Goal: Contribute content: Add original content to the website for others to see

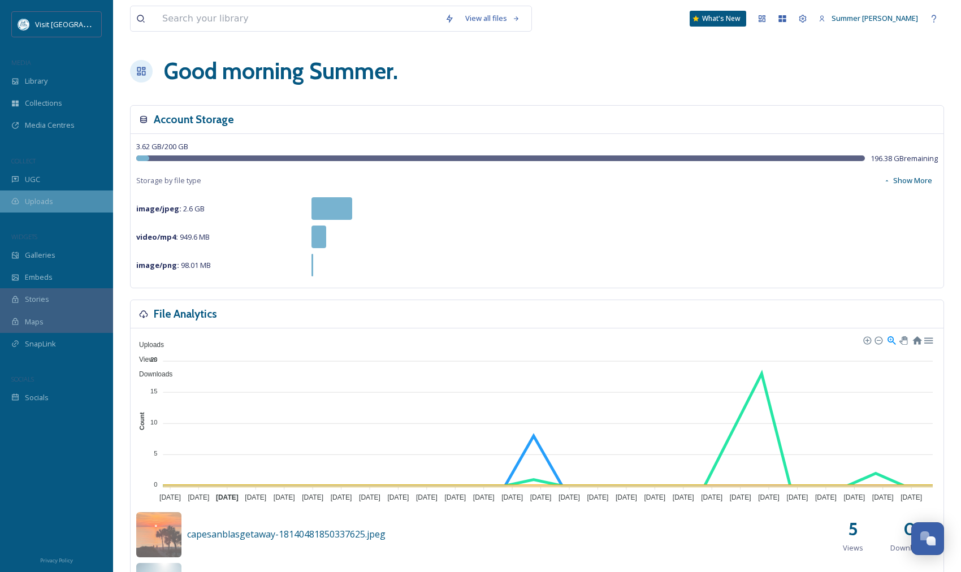
click at [47, 205] on span "Uploads" at bounding box center [39, 201] width 28 height 11
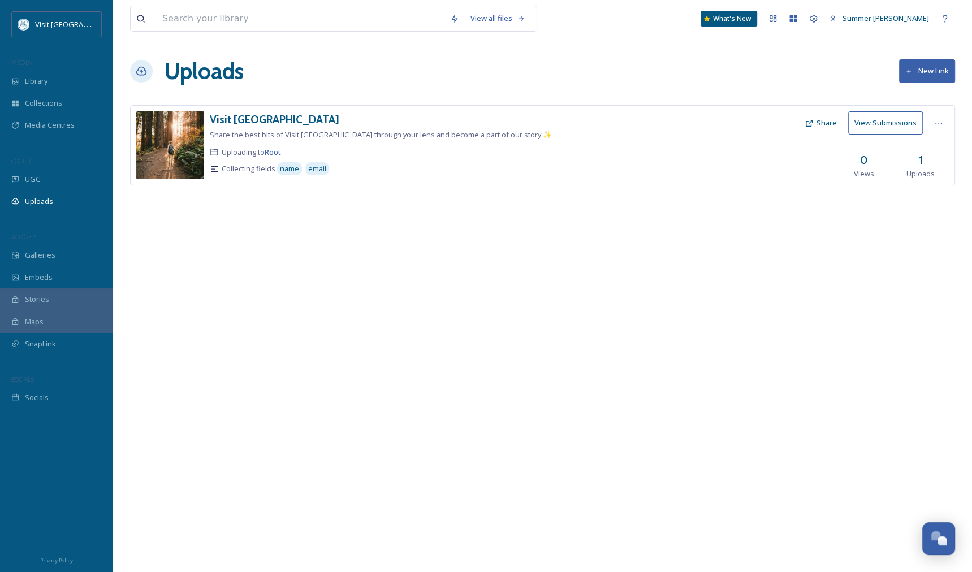
click at [914, 74] on button "New Link" at bounding box center [927, 70] width 56 height 23
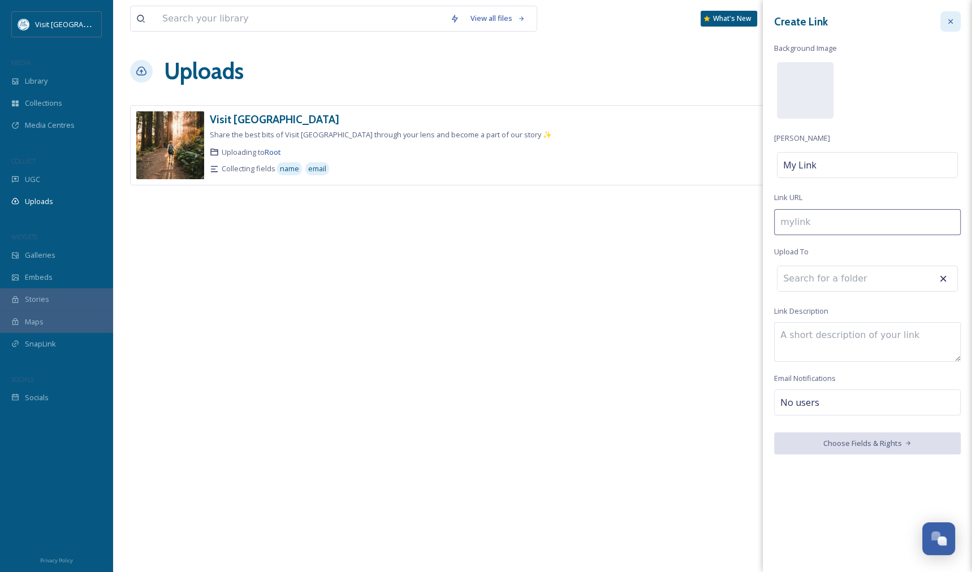
click at [953, 23] on icon at bounding box center [950, 21] width 9 height 9
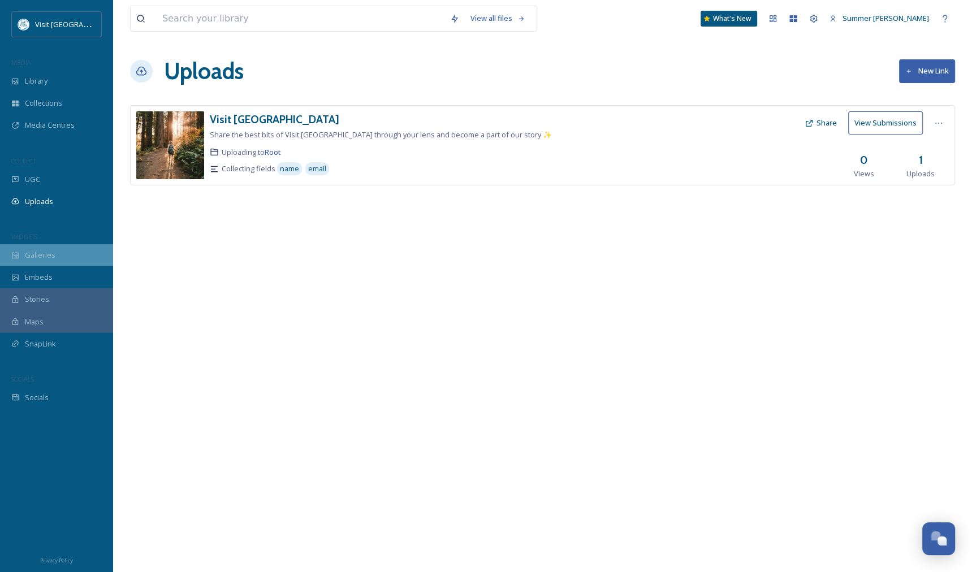
click at [39, 261] on div "Galleries" at bounding box center [56, 255] width 113 height 22
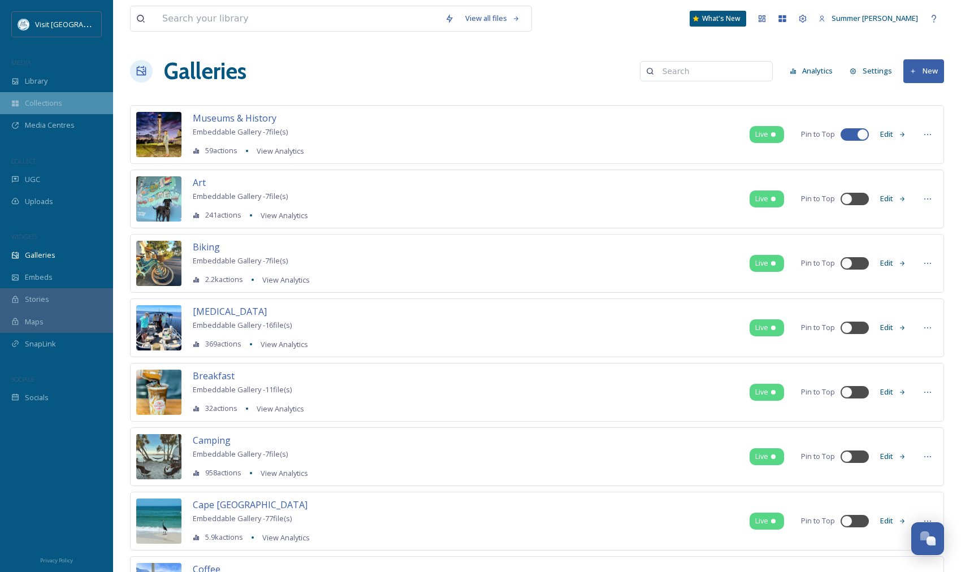
click at [70, 103] on div "Collections" at bounding box center [56, 103] width 113 height 22
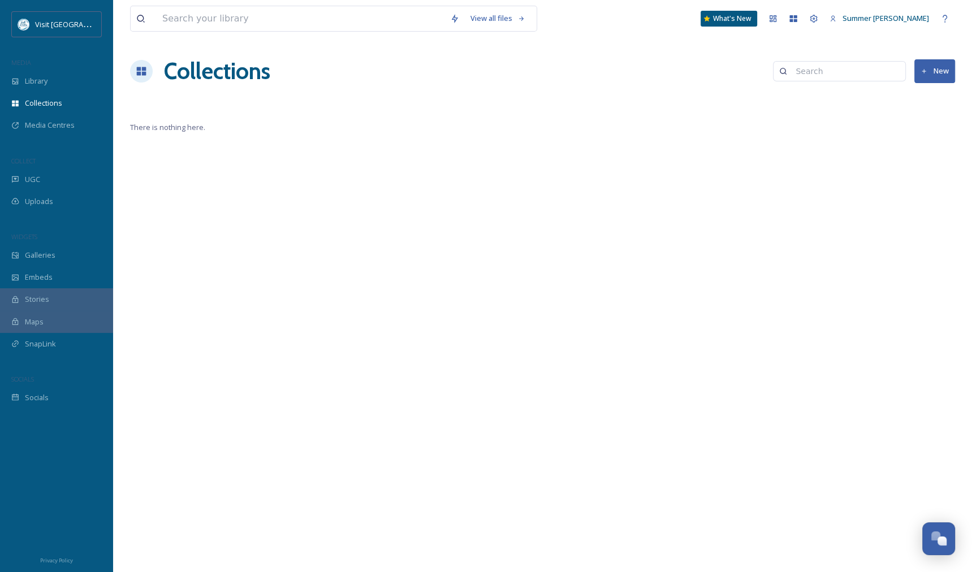
click at [923, 75] on button "New" at bounding box center [934, 70] width 41 height 23
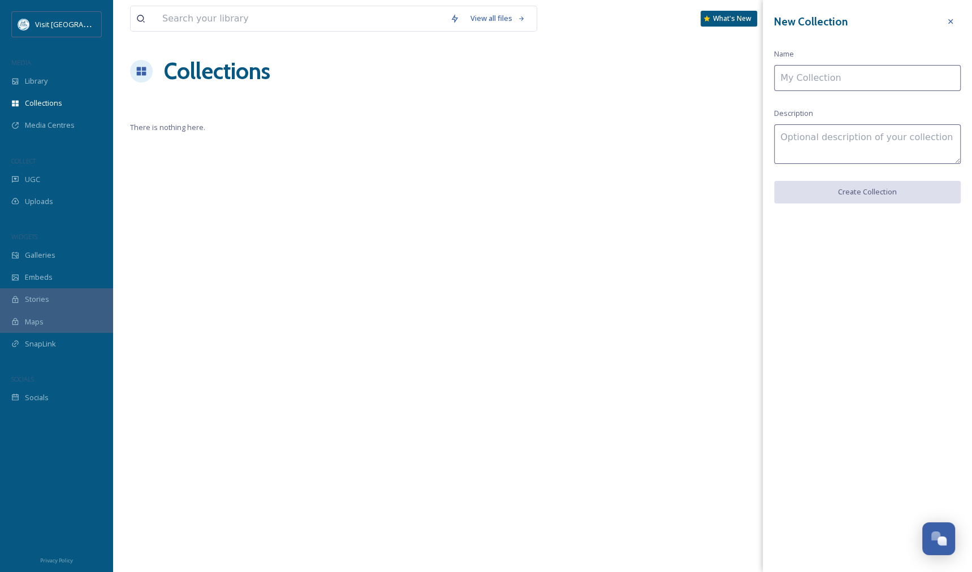
click at [886, 76] on input at bounding box center [867, 78] width 187 height 26
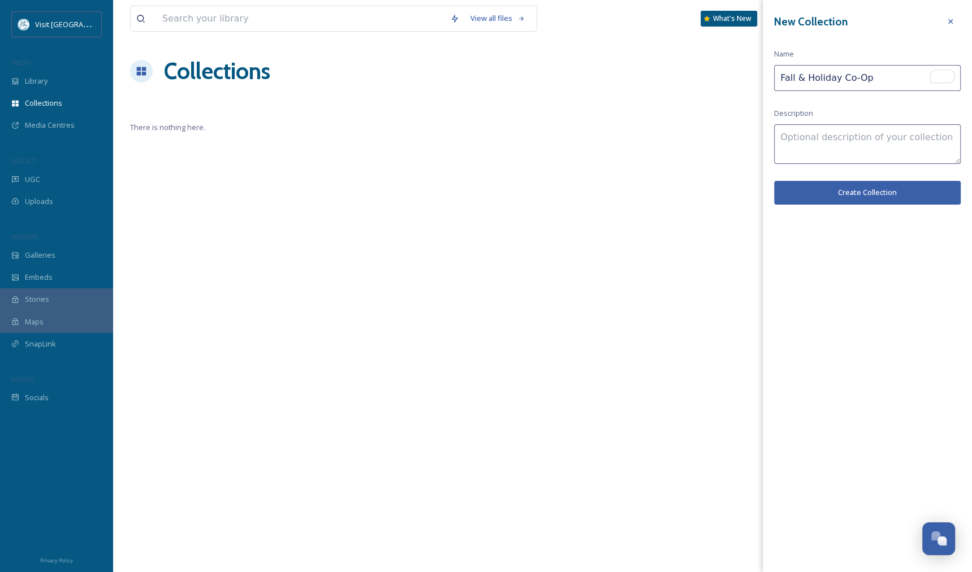
click at [781, 77] on input "Fall & Holiday Co-Op" at bounding box center [867, 78] width 187 height 26
type input "2025 Fall & Holiday Co-Op"
click at [879, 133] on textarea at bounding box center [867, 144] width 187 height 40
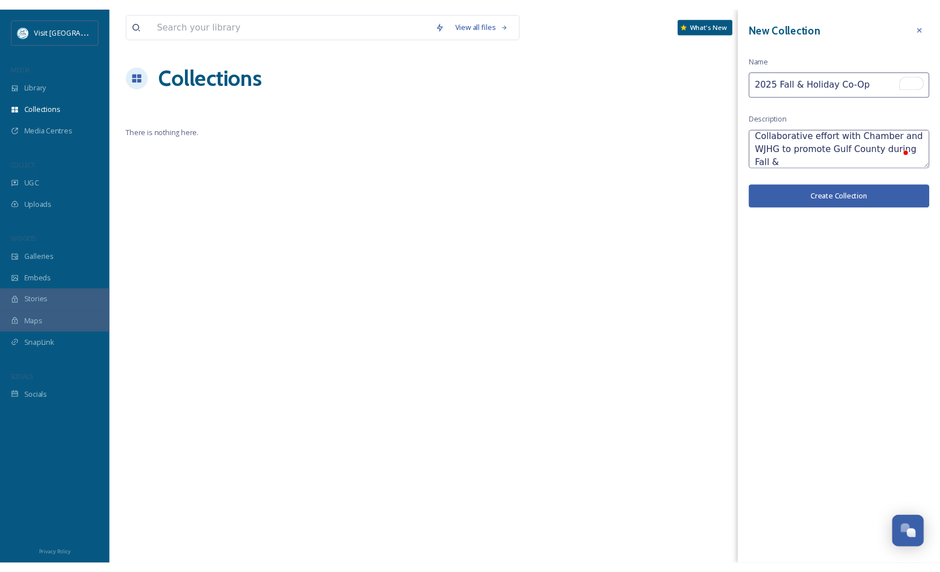
scroll to position [6, 0]
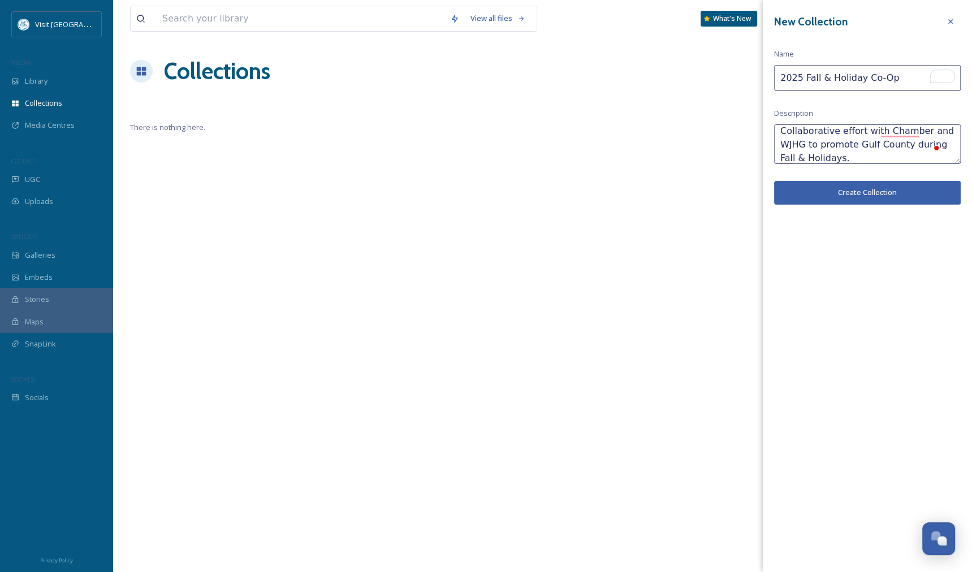
type textarea "Collaborative effort with Chamber and WJHG to promote Gulf County during Fall &…"
click at [882, 194] on button "Create Collection" at bounding box center [867, 192] width 187 height 23
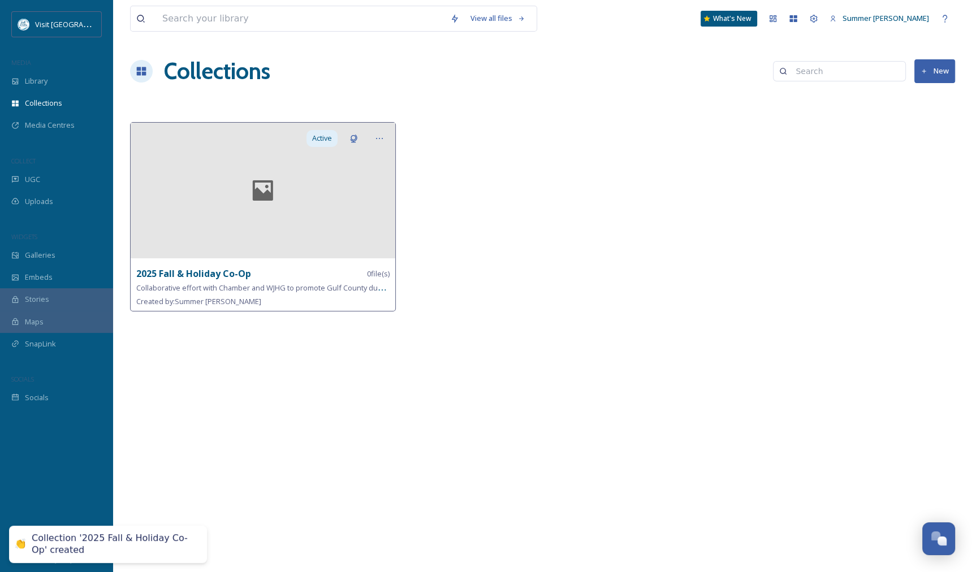
click at [241, 182] on icon at bounding box center [262, 190] width 53 height 27
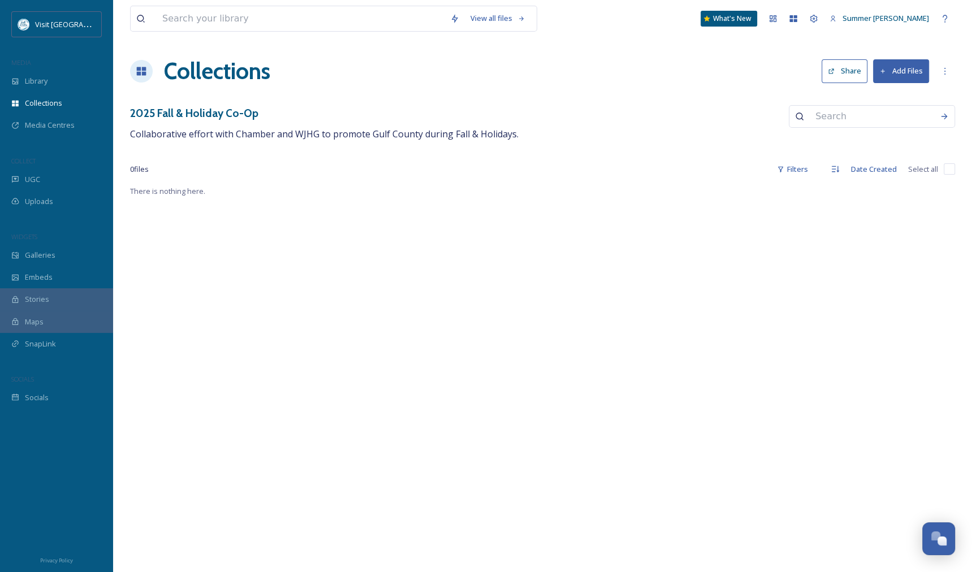
click at [894, 73] on button "Add Files" at bounding box center [901, 70] width 56 height 23
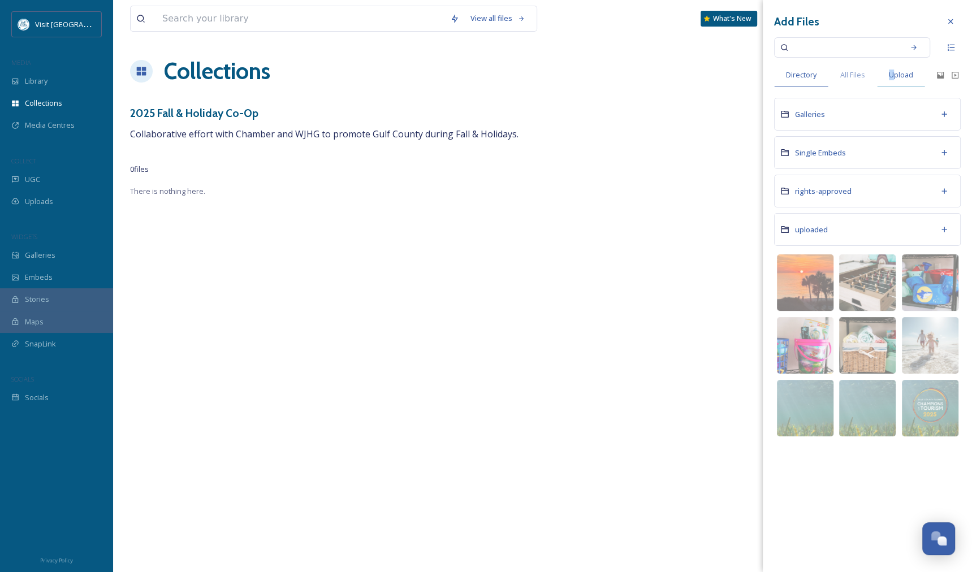
click at [891, 71] on span "Upload" at bounding box center [901, 75] width 24 height 11
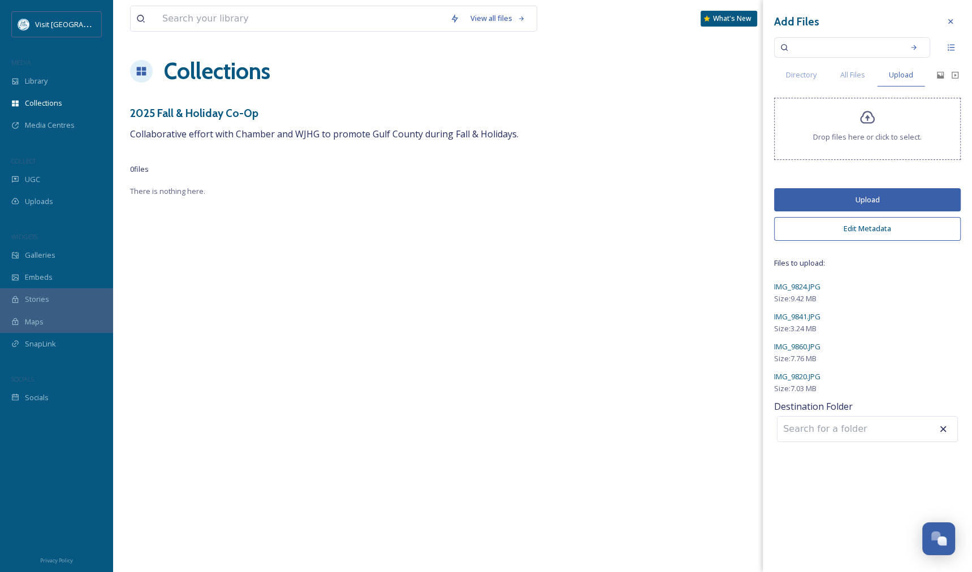
click at [795, 288] on span "IMG_9824.JPG" at bounding box center [797, 287] width 46 height 10
click at [810, 284] on span "IMG_9824.JPG" at bounding box center [797, 287] width 46 height 10
click at [891, 229] on button "Edit Metadata" at bounding box center [867, 228] width 187 height 23
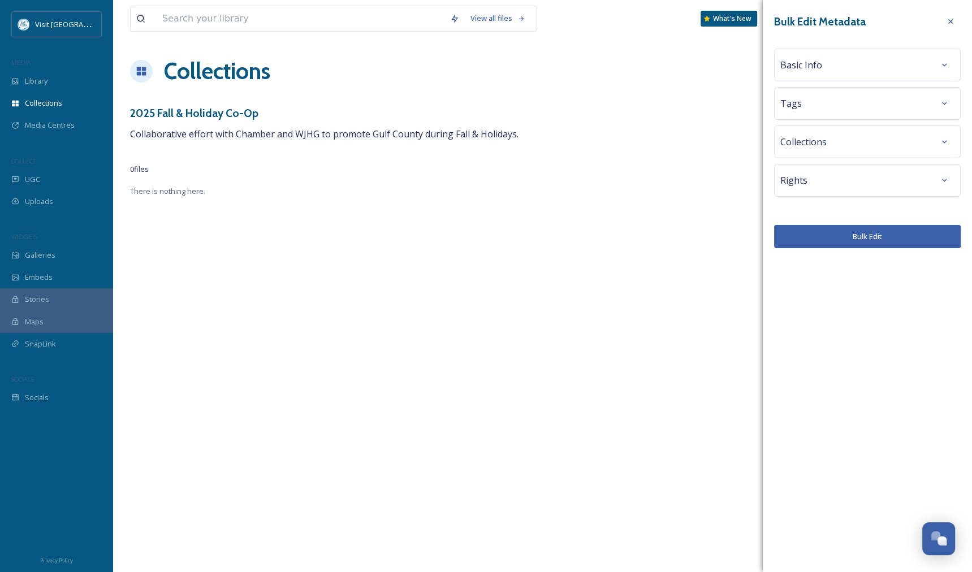
click at [862, 57] on div "Basic Info" at bounding box center [867, 65] width 174 height 20
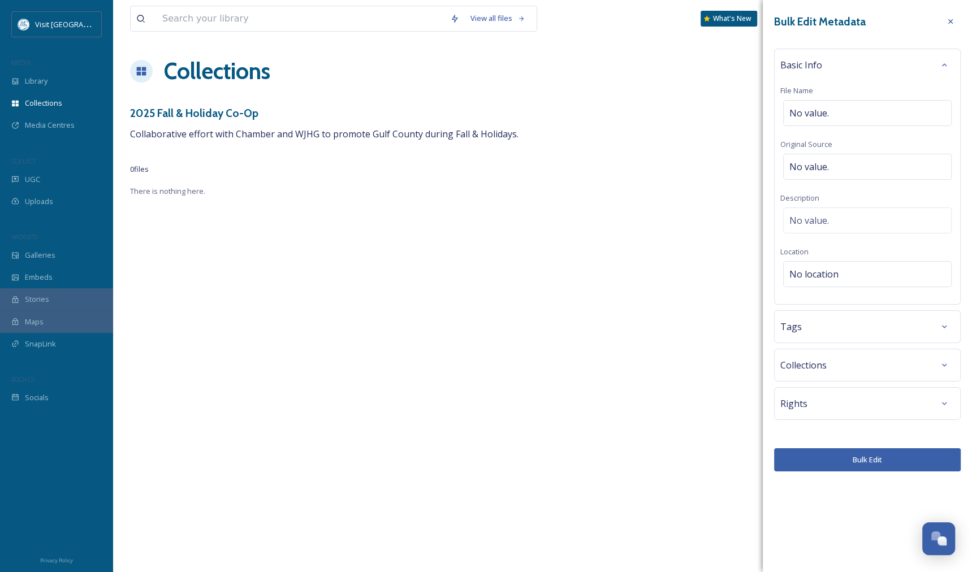
click at [862, 63] on div "Basic Info" at bounding box center [867, 65] width 174 height 20
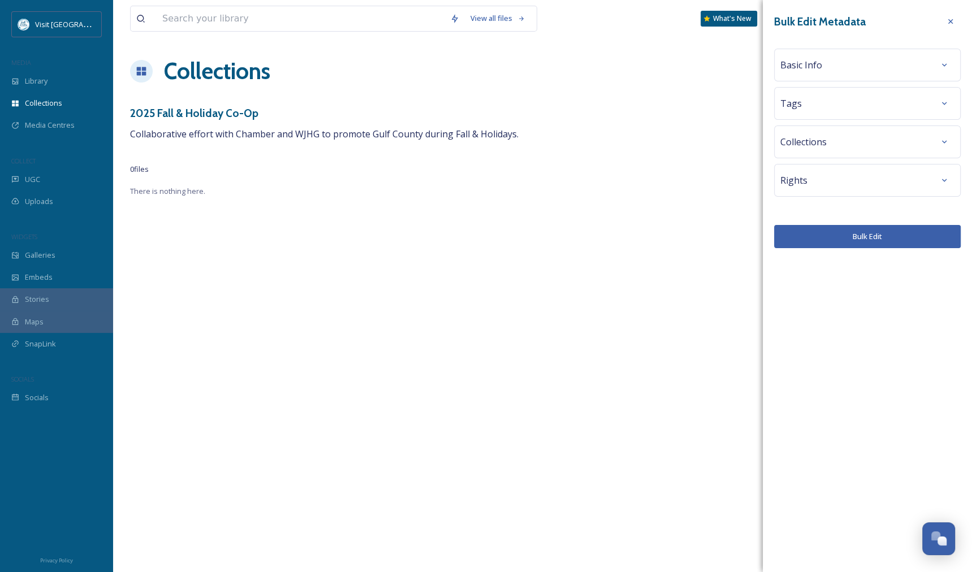
click at [823, 142] on span "Collections" at bounding box center [803, 142] width 46 height 14
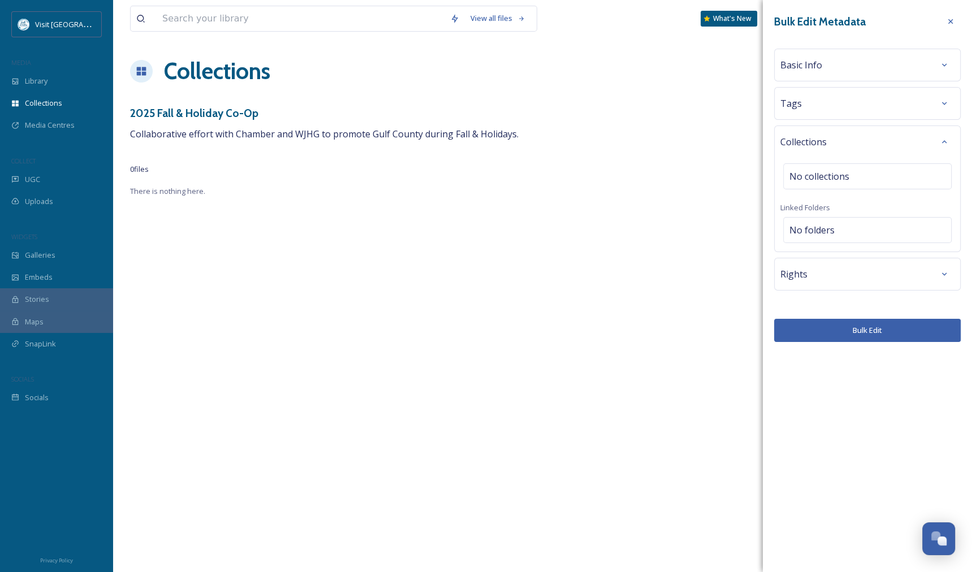
click at [823, 142] on span "Collections" at bounding box center [803, 142] width 46 height 14
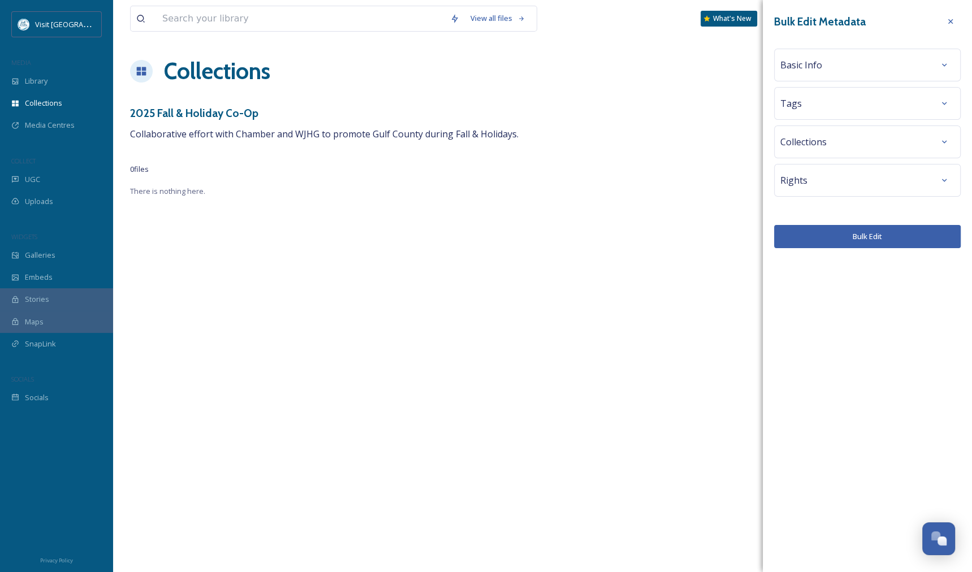
click at [795, 181] on span "Rights" at bounding box center [793, 181] width 27 height 14
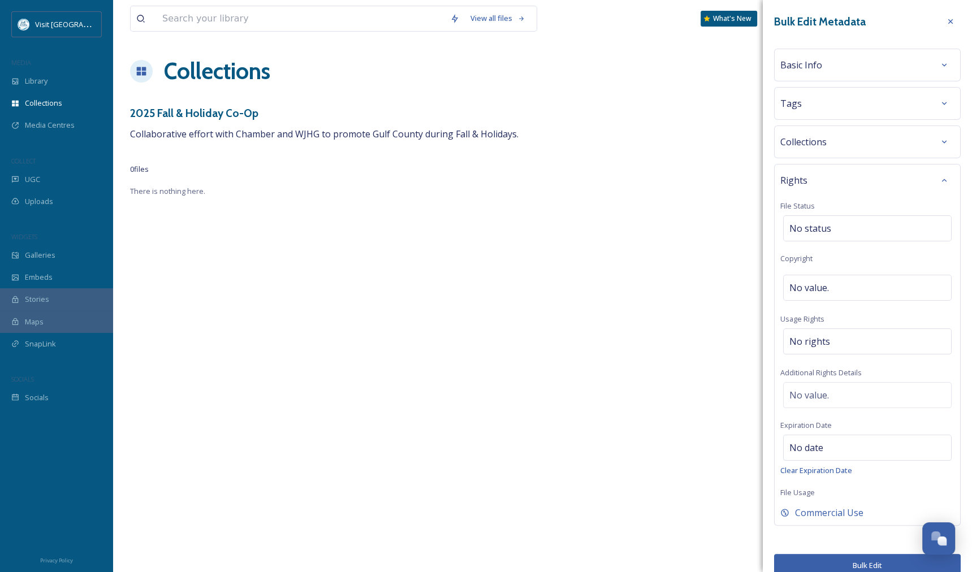
click at [795, 181] on span "Rights" at bounding box center [793, 181] width 27 height 14
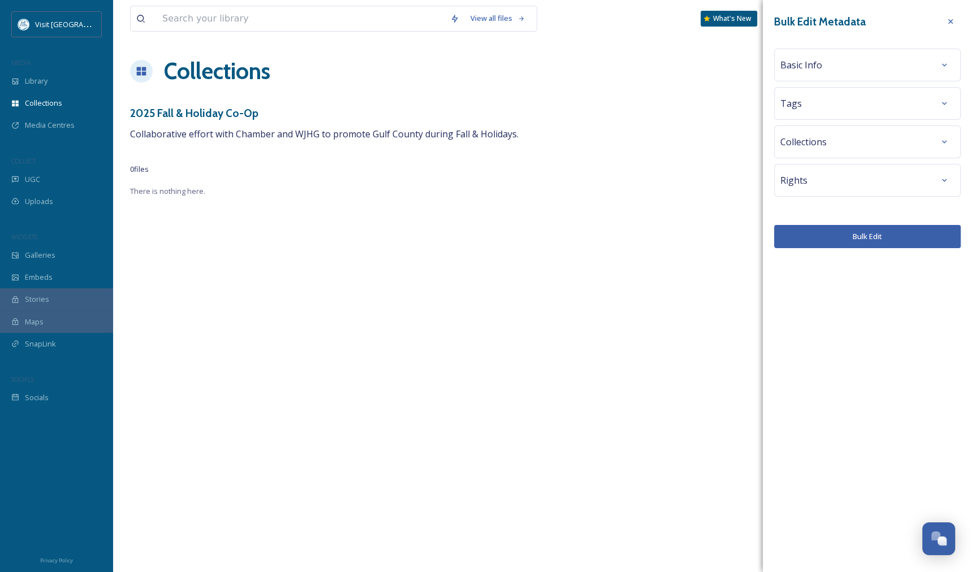
click at [819, 235] on button "Bulk Edit" at bounding box center [867, 236] width 187 height 23
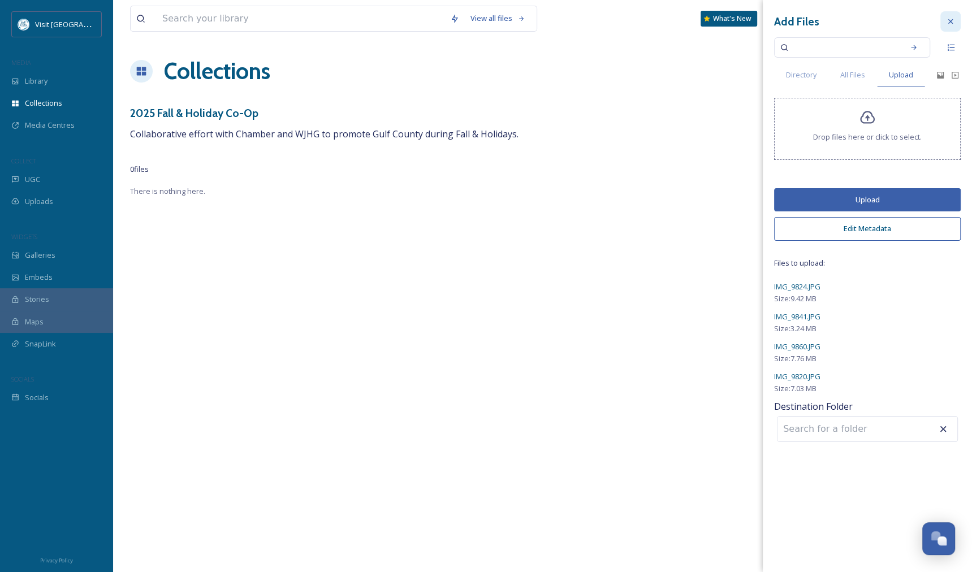
click at [947, 20] on icon at bounding box center [950, 21] width 9 height 9
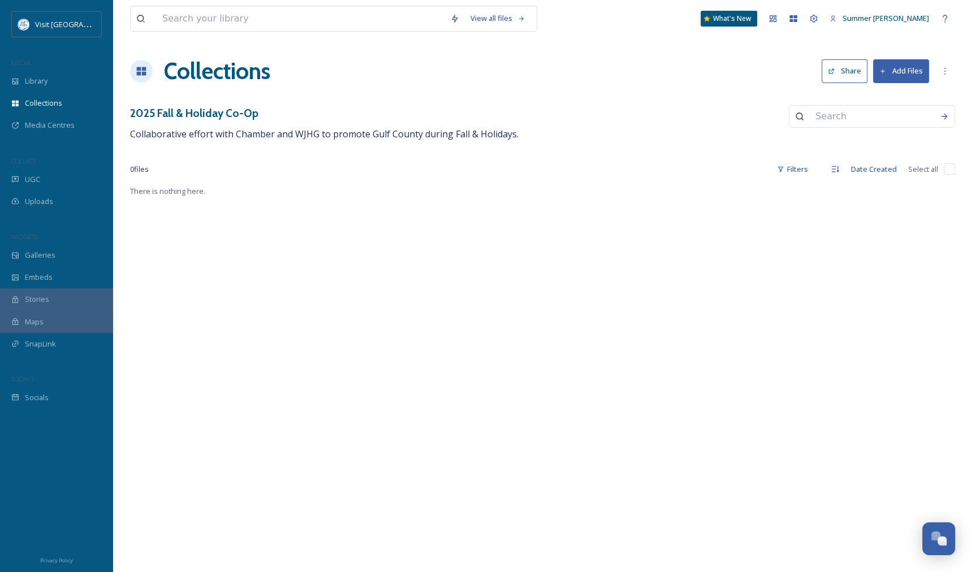
click at [901, 66] on button "Add Files" at bounding box center [901, 70] width 56 height 23
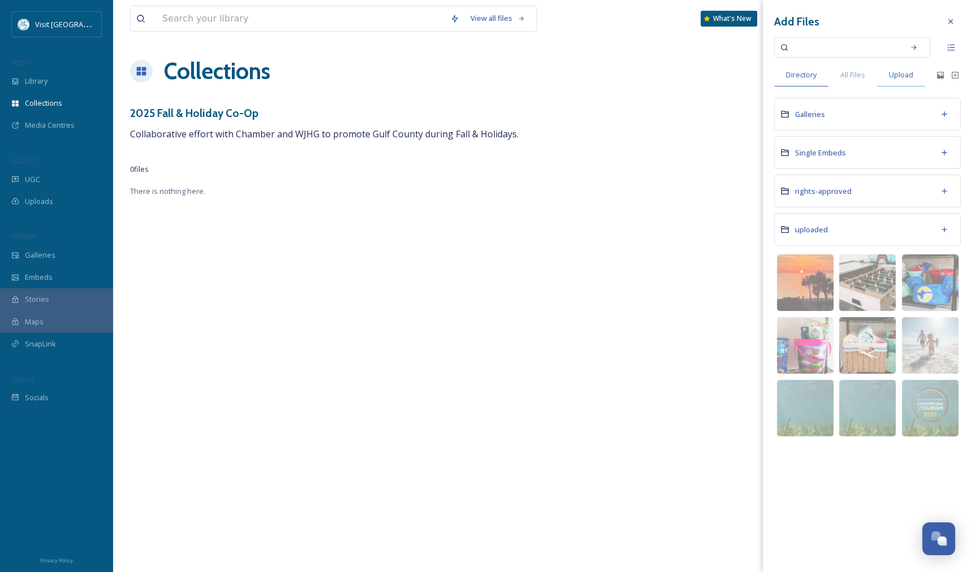
click at [896, 73] on span "Upload" at bounding box center [901, 75] width 24 height 11
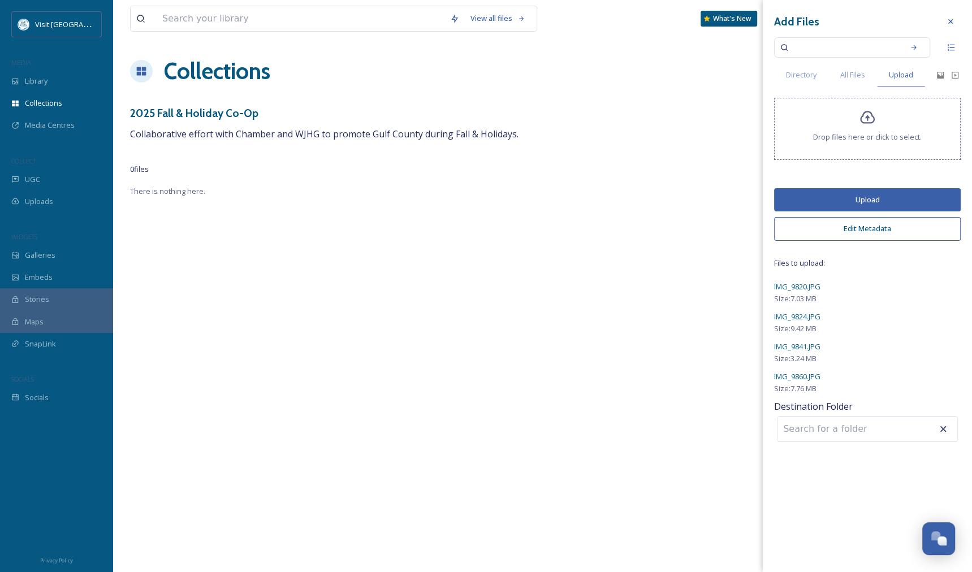
click at [850, 200] on button "Upload" at bounding box center [867, 199] width 187 height 23
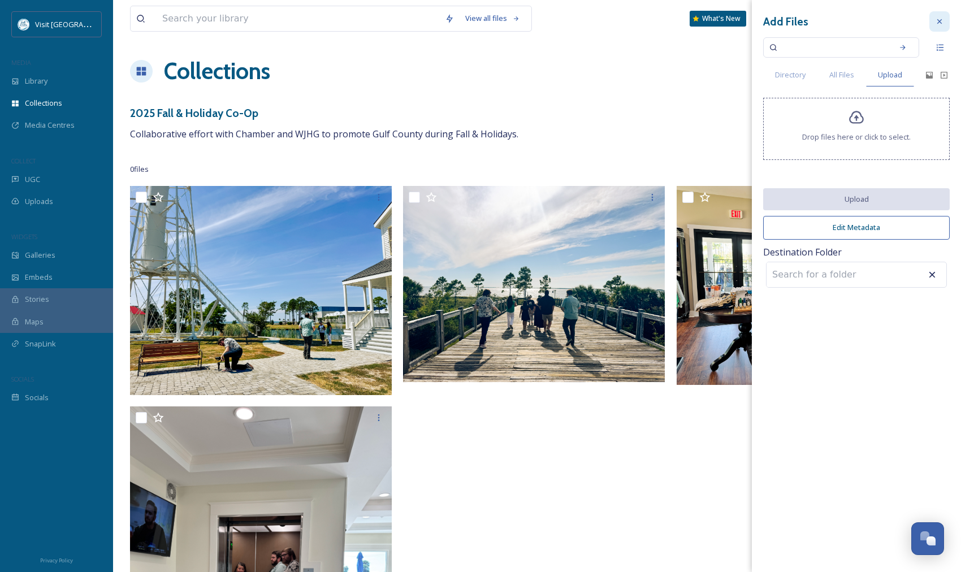
click at [938, 18] on icon at bounding box center [939, 21] width 9 height 9
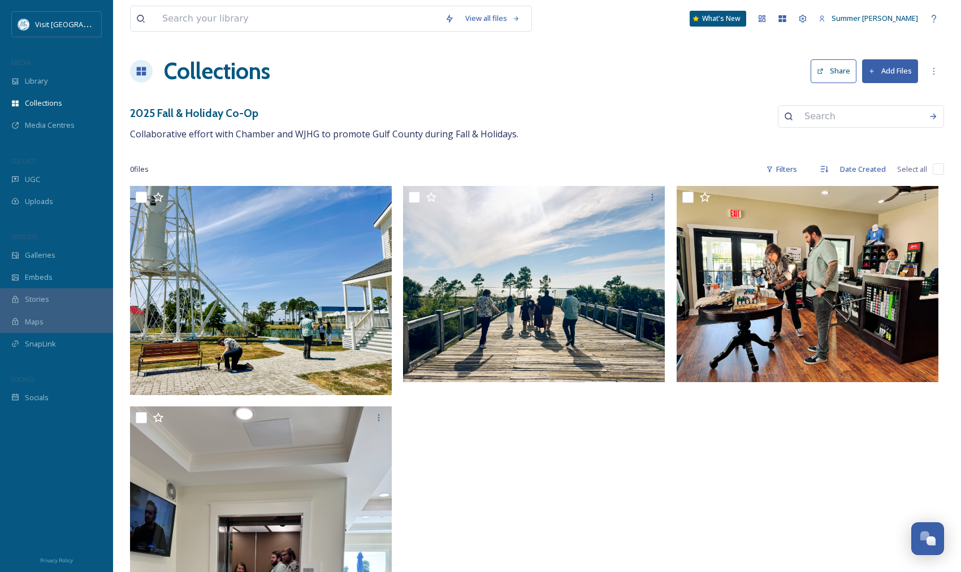
click at [825, 77] on button "Share" at bounding box center [834, 70] width 46 height 23
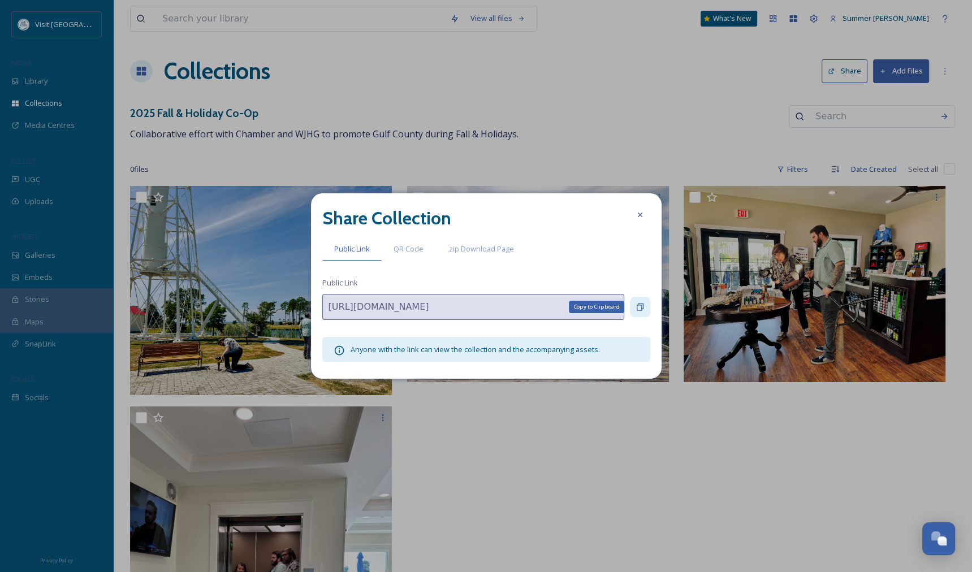
click at [643, 305] on icon at bounding box center [639, 306] width 9 height 9
click at [637, 213] on icon at bounding box center [639, 215] width 5 height 5
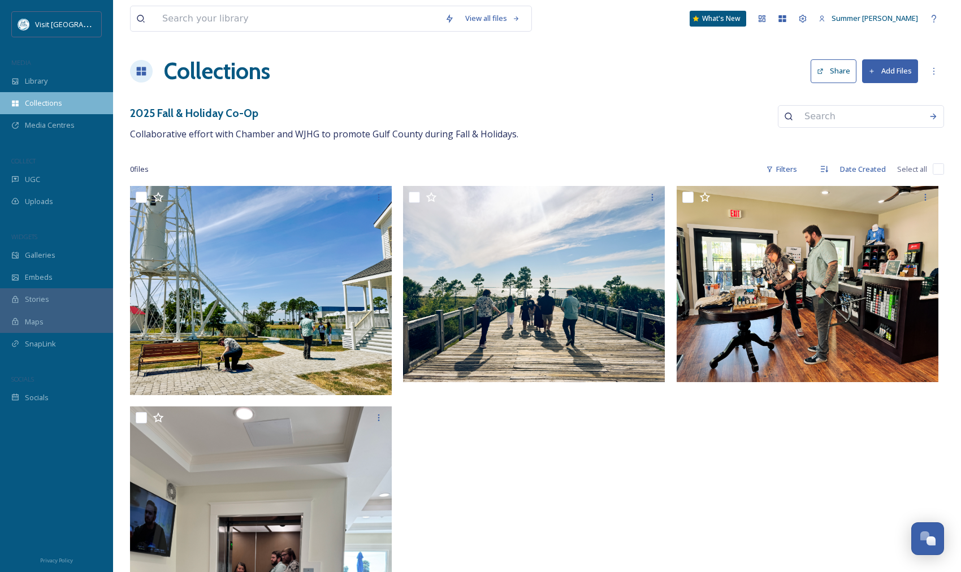
click at [47, 109] on div "Collections" at bounding box center [56, 103] width 113 height 22
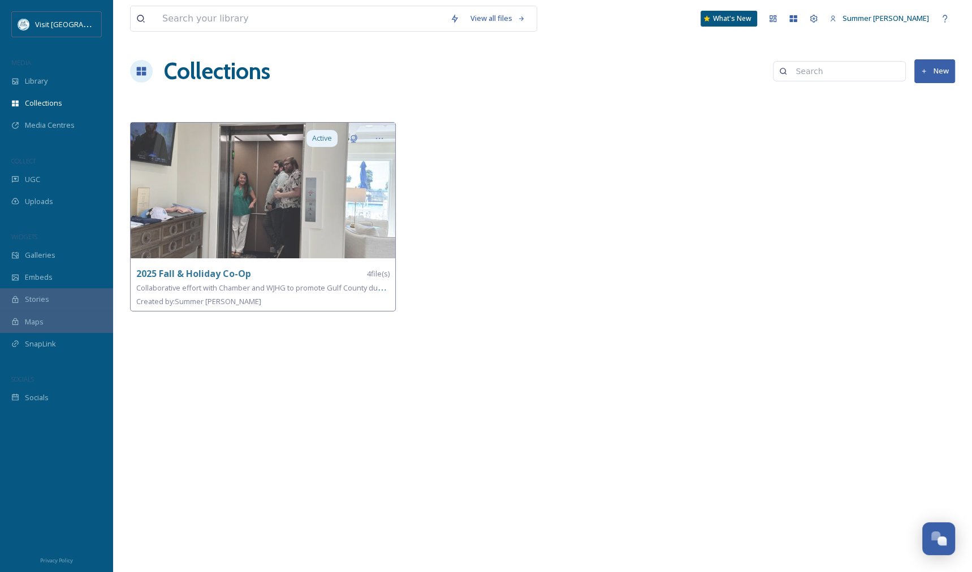
click at [932, 72] on button "New" at bounding box center [934, 70] width 41 height 23
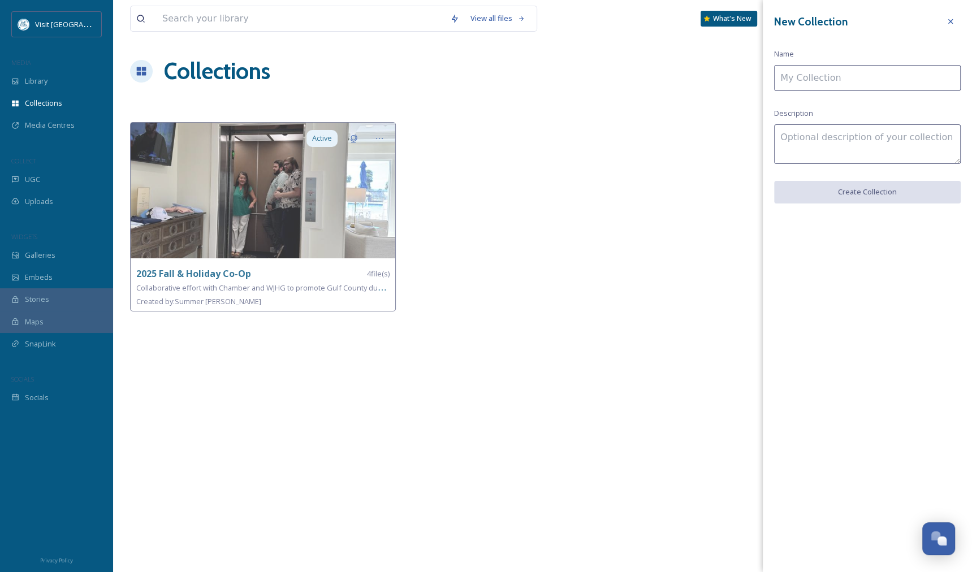
click at [885, 82] on input at bounding box center [867, 78] width 187 height 26
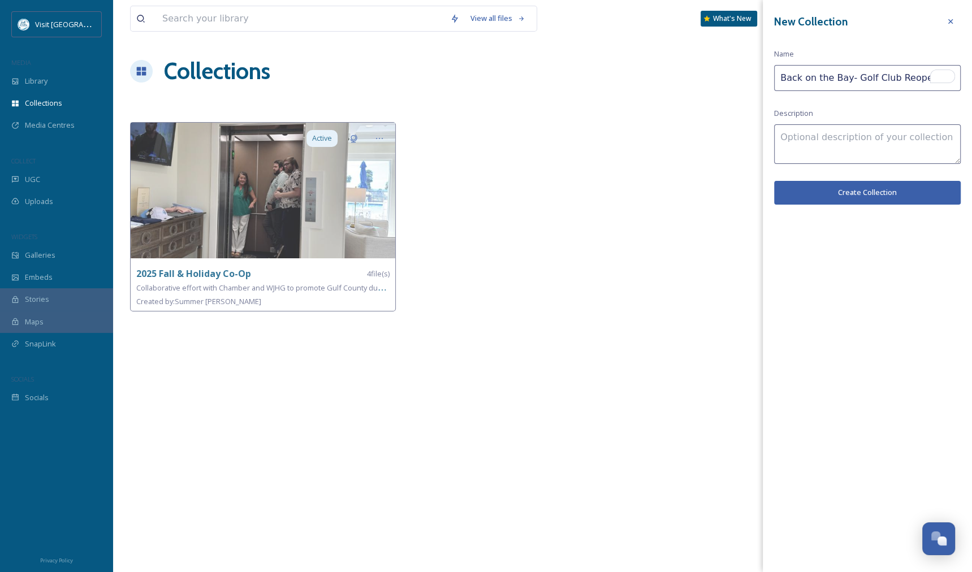
click at [899, 89] on input "Back on the Bay- Golf Club Reopening" at bounding box center [867, 78] width 187 height 26
click at [906, 78] on input "Back on the Bay- Golf Club Reopening" at bounding box center [867, 78] width 187 height 26
click at [894, 144] on textarea at bounding box center [867, 144] width 187 height 40
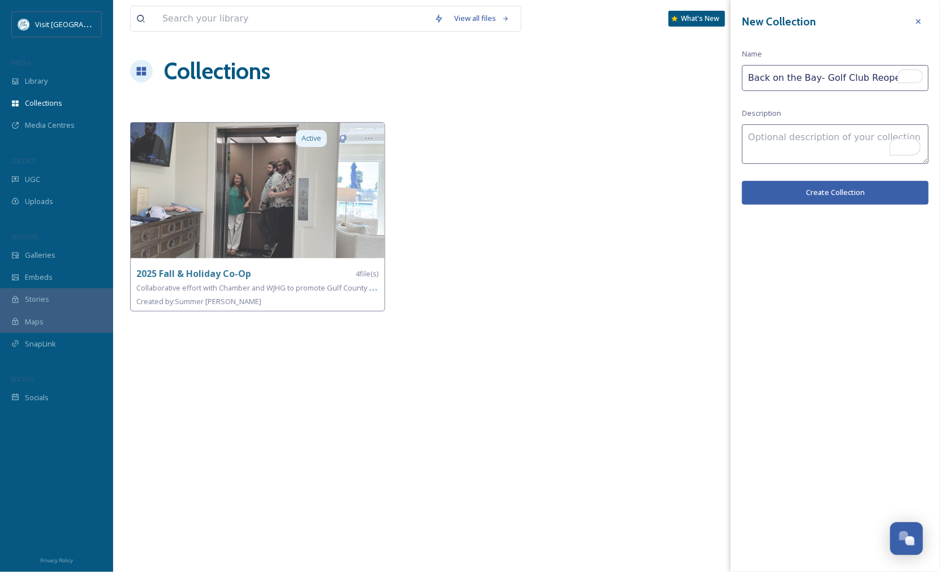
drag, startPoint x: 895, startPoint y: 75, endPoint x: 940, endPoint y: 87, distance: 46.2
click at [895, 76] on input "Back on the Bay- Golf Club Reopening" at bounding box center [835, 78] width 187 height 26
type input "Back on the Bay- Golf Club Reopening"
click at [825, 140] on textarea "To enrich screen reader interactions, please activate Accessibility in Grammarl…" at bounding box center [835, 144] width 187 height 40
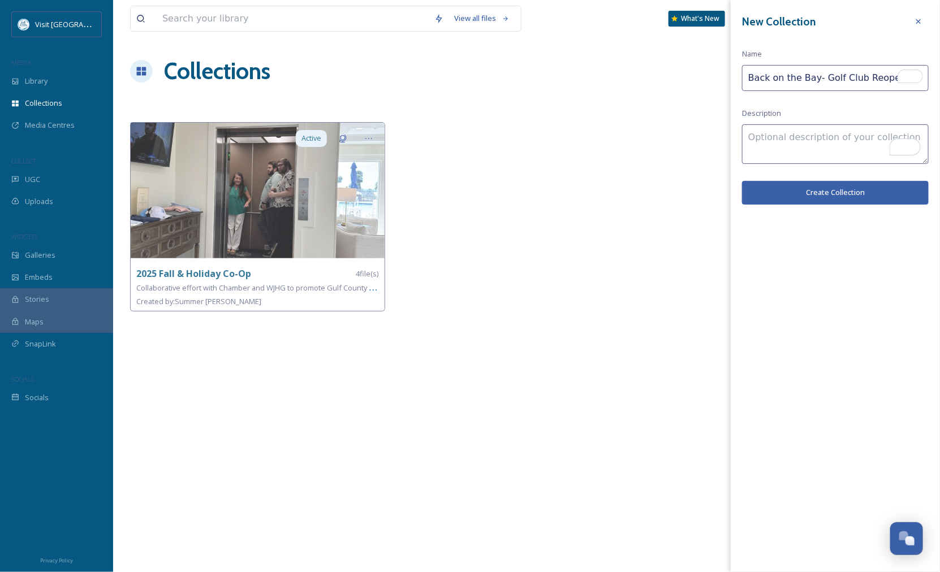
type textarea "E"
drag, startPoint x: 816, startPoint y: 196, endPoint x: 817, endPoint y: 103, distance: 92.7
click at [817, 103] on div "New Collection Name Back on the Bay- Golf Club Reopening Description Create Col…" at bounding box center [834, 108] width 209 height 216
click at [820, 72] on input "Back on the Bay- Golf Club Reopening" at bounding box center [835, 78] width 187 height 26
drag, startPoint x: 817, startPoint y: 76, endPoint x: 903, endPoint y: 83, distance: 86.7
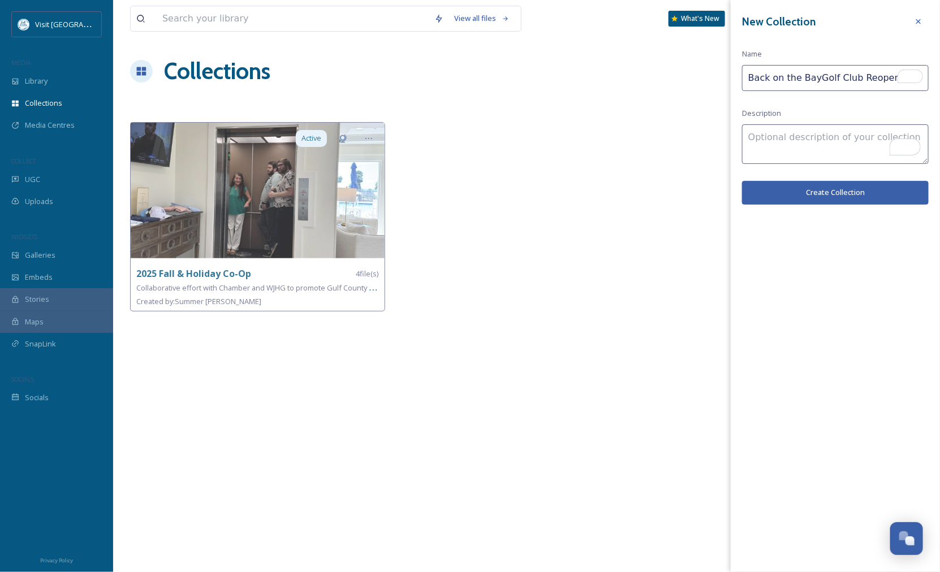
click at [903, 83] on div "New Collection Name Back on the BayGolf Club Reopening Description Create Colle…" at bounding box center [834, 286] width 209 height 572
type input "Back on the BayGolf Club Reopening"
click at [815, 147] on textarea "To enrich screen reader interactions, please activate Accessibility in Grammarl…" at bounding box center [835, 144] width 187 height 40
paste textarea "Golf Club Reopening"
drag, startPoint x: 793, startPoint y: 156, endPoint x: 888, endPoint y: 138, distance: 96.7
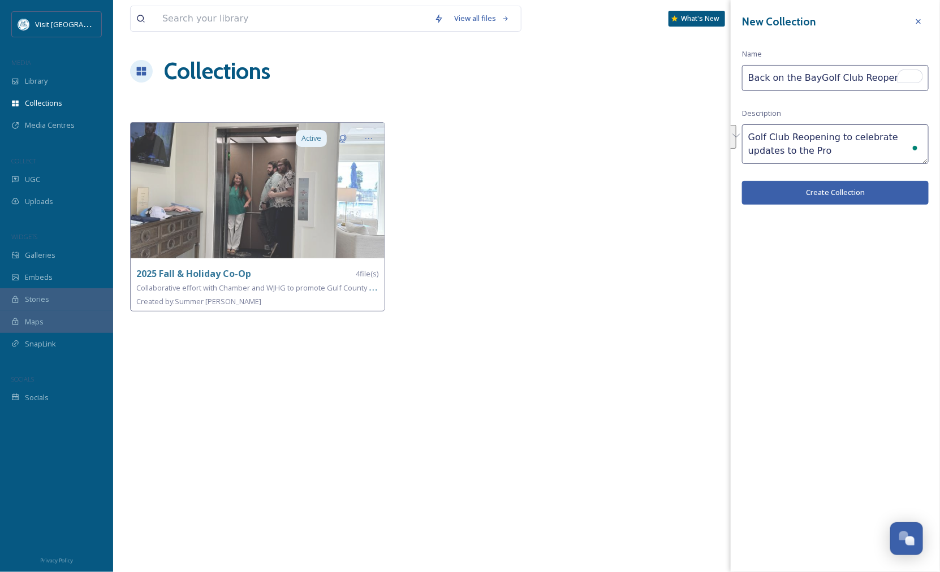
click at [888, 138] on textarea "Golf Club Reopening to celebrate updates to the Pro" at bounding box center [835, 144] width 187 height 40
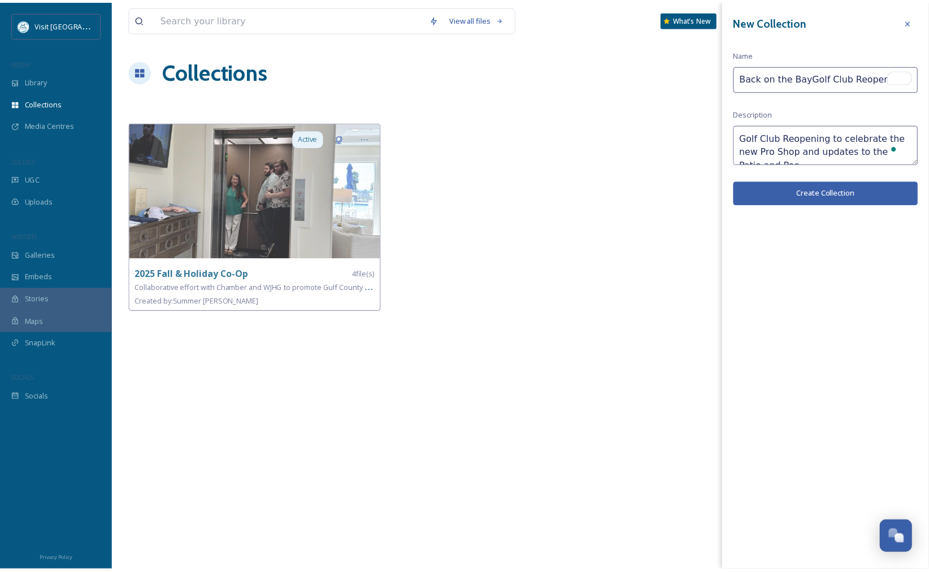
scroll to position [6, 0]
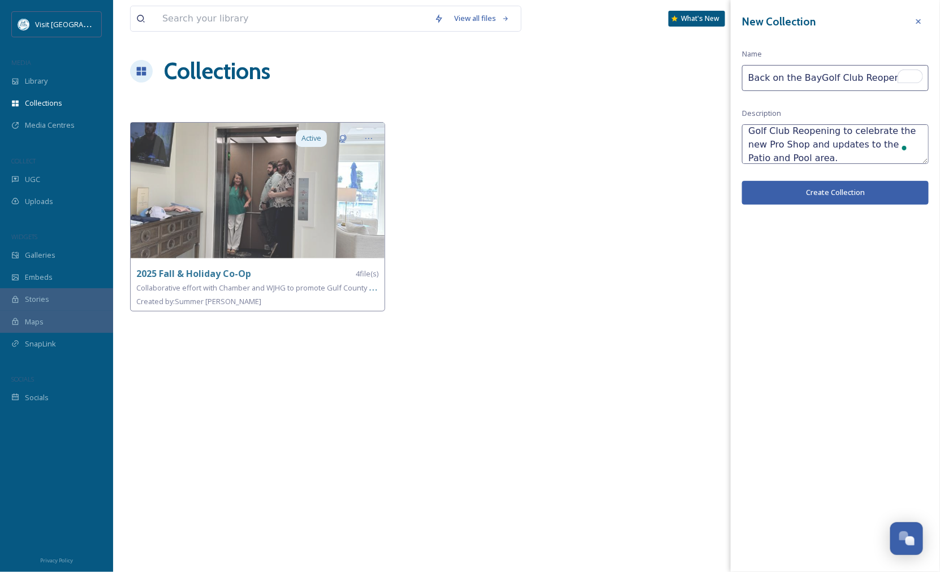
click at [894, 145] on textarea "Golf Club Reopening to celebrate the new Pro Shop and updates to the Patio and …" at bounding box center [835, 144] width 187 height 40
click at [772, 158] on textarea "Golf Club Reopening to celebrate the new Pro Shop and updates to the patio and …" at bounding box center [835, 144] width 187 height 40
type textarea "Golf Club Reopening to celebrate the new Pro Shop and updates to the patio and …"
click at [842, 192] on button "Create Collection" at bounding box center [835, 192] width 187 height 23
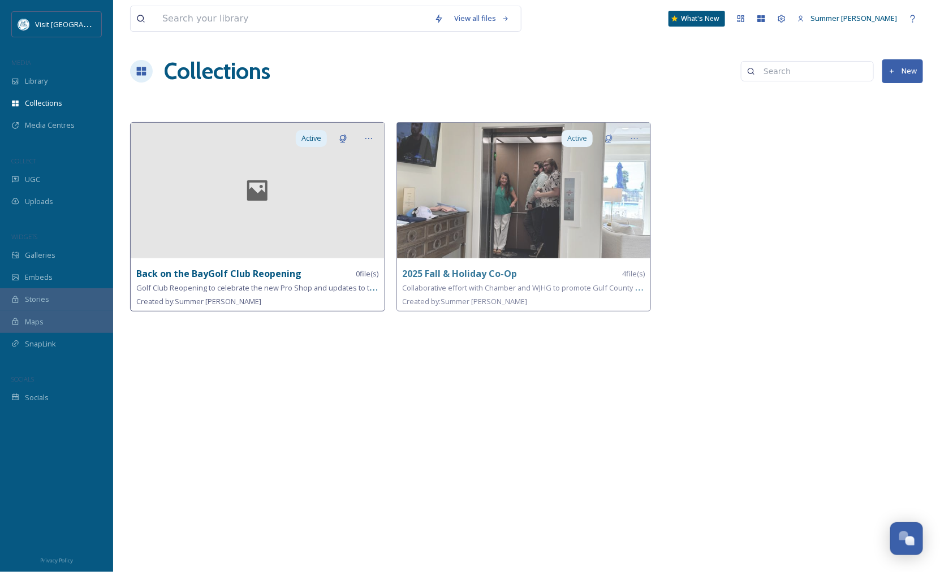
click at [270, 240] on div at bounding box center [258, 191] width 254 height 136
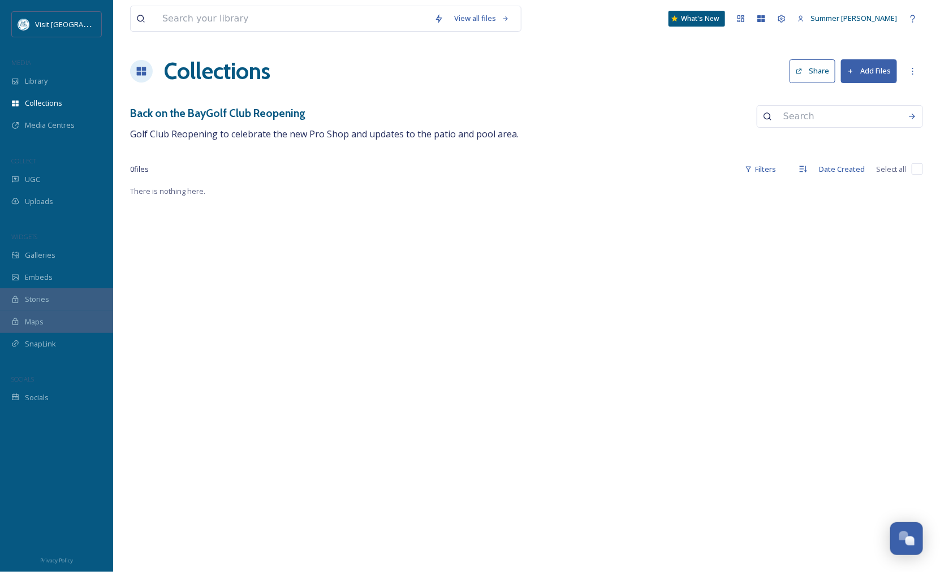
click at [873, 71] on button "Add Files" at bounding box center [869, 70] width 56 height 23
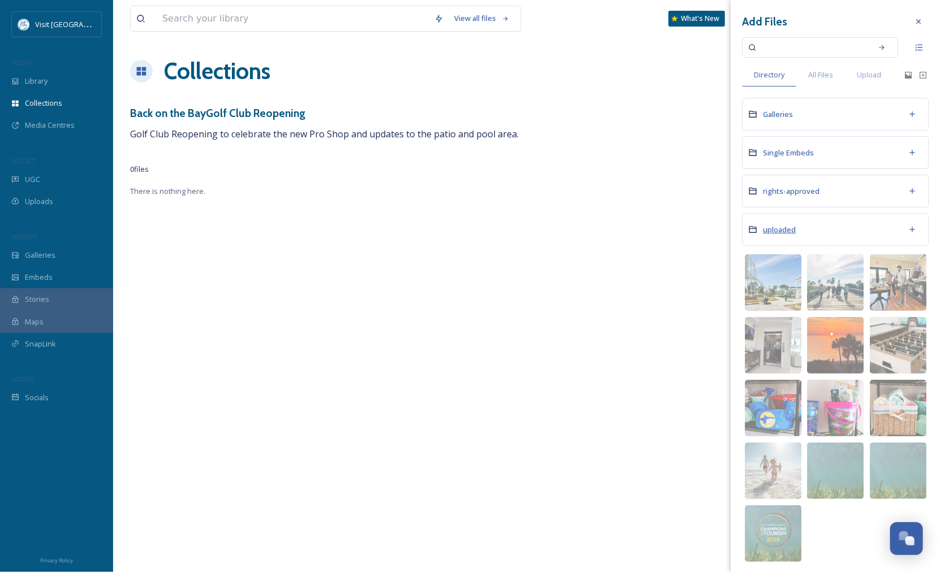
click at [789, 228] on span "uploaded" at bounding box center [779, 229] width 33 height 10
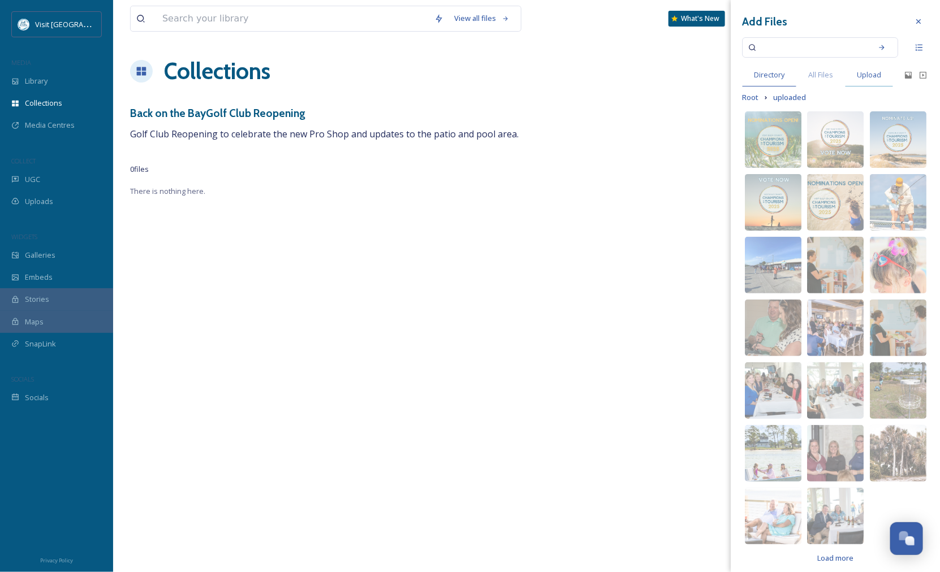
click at [871, 73] on span "Upload" at bounding box center [868, 75] width 24 height 11
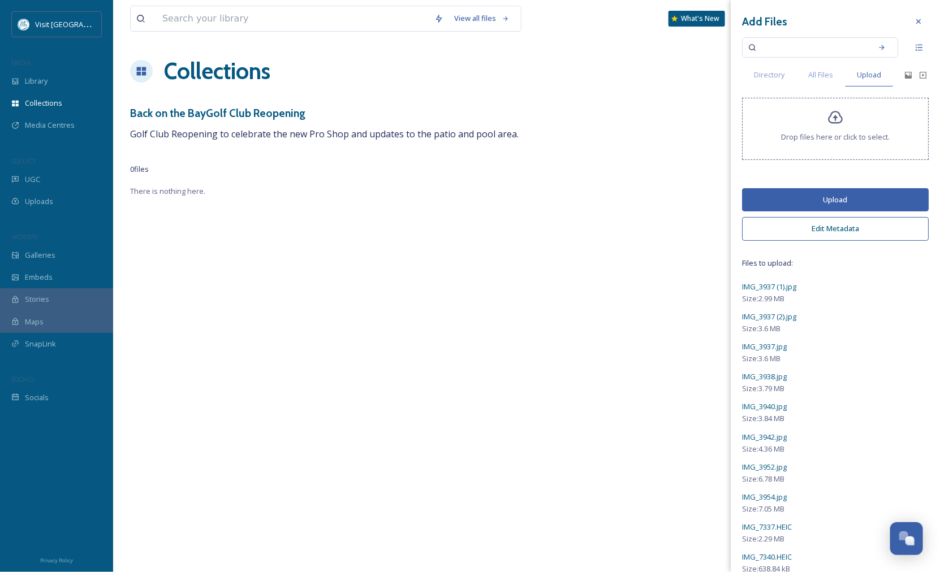
click at [848, 198] on button "Upload" at bounding box center [835, 199] width 187 height 23
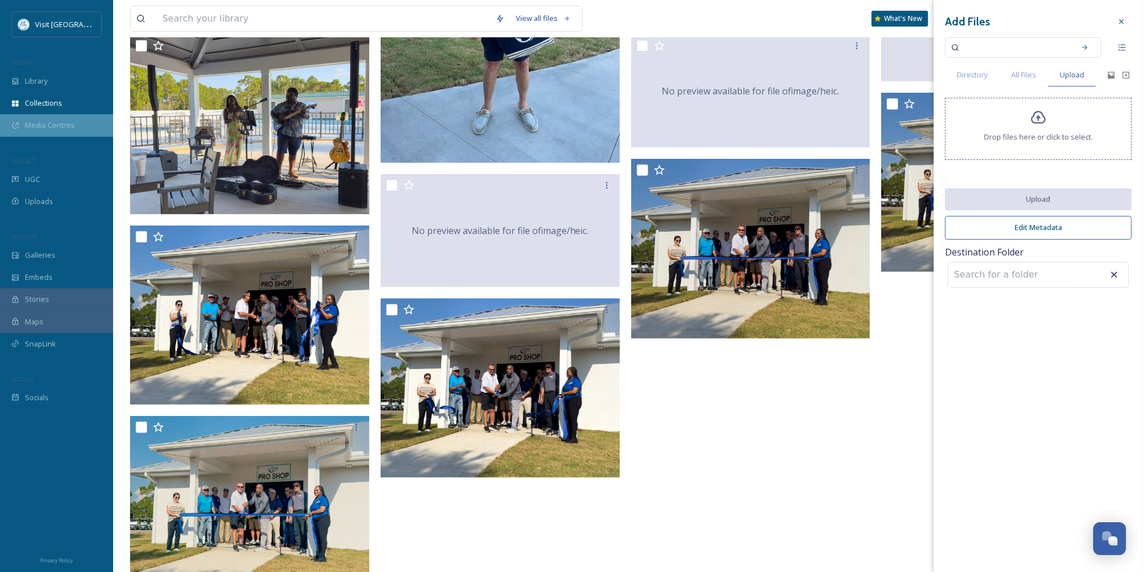
scroll to position [341, 0]
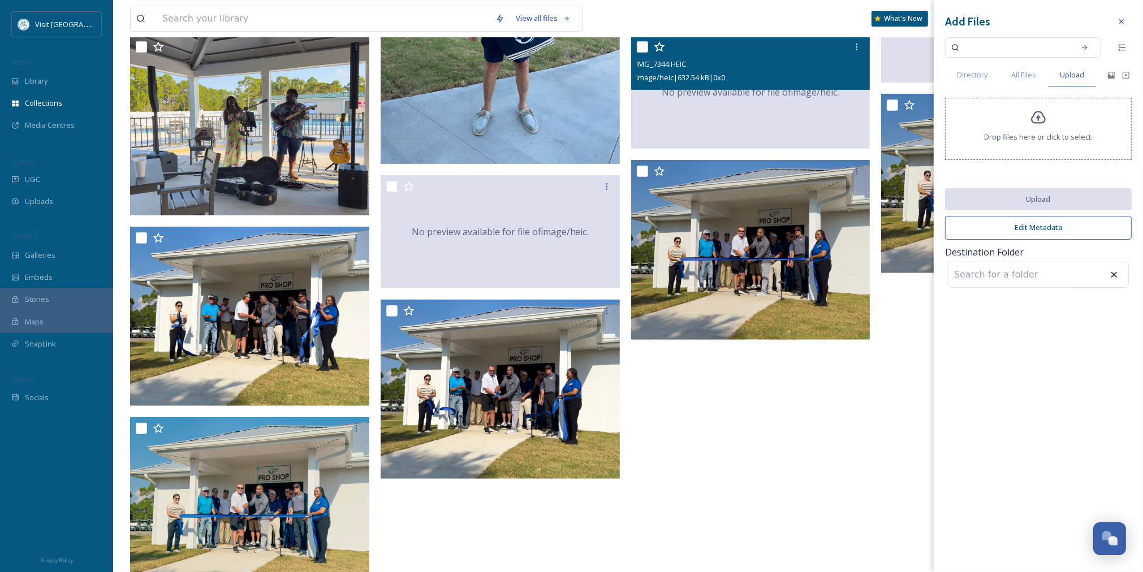
click at [646, 42] on input "checkbox" at bounding box center [642, 46] width 11 height 11
checkbox input "true"
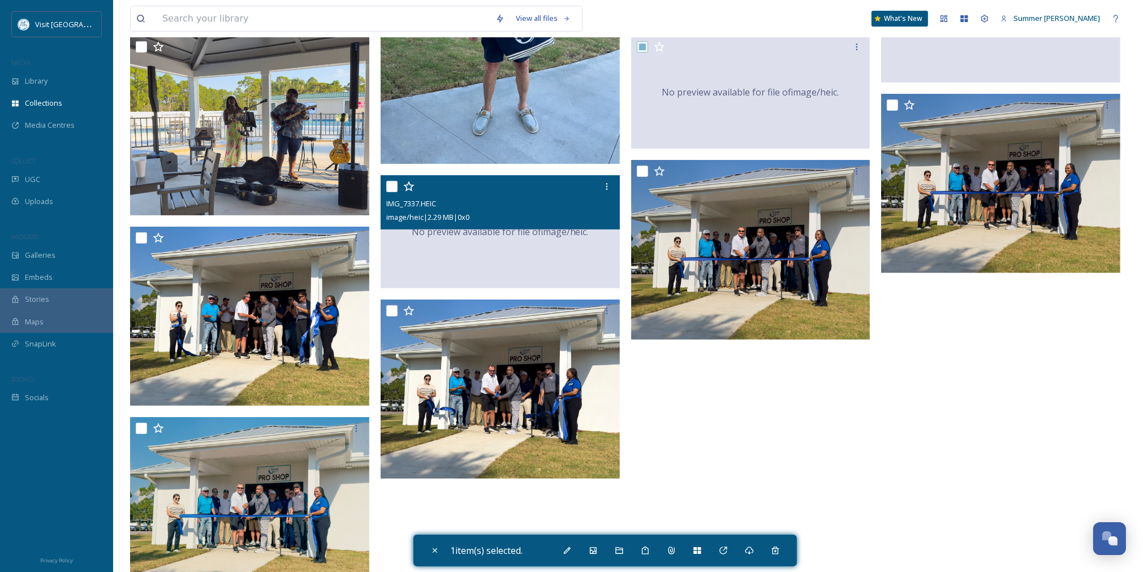
click at [395, 184] on input "checkbox" at bounding box center [391, 186] width 11 height 11
checkbox input "true"
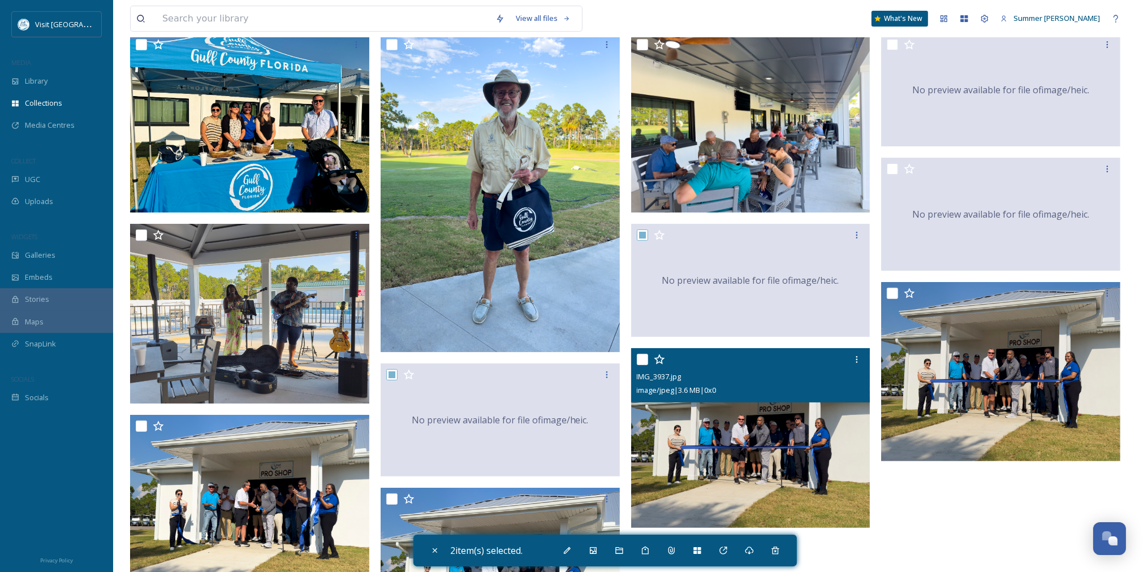
scroll to position [0, 0]
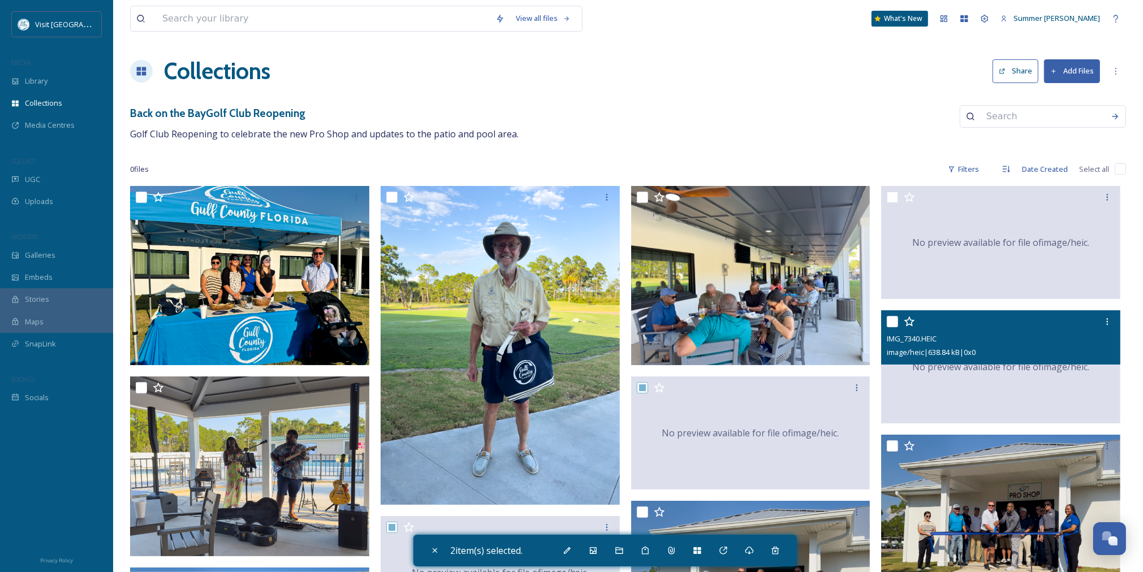
click at [892, 319] on input "checkbox" at bounding box center [891, 321] width 11 height 11
checkbox input "true"
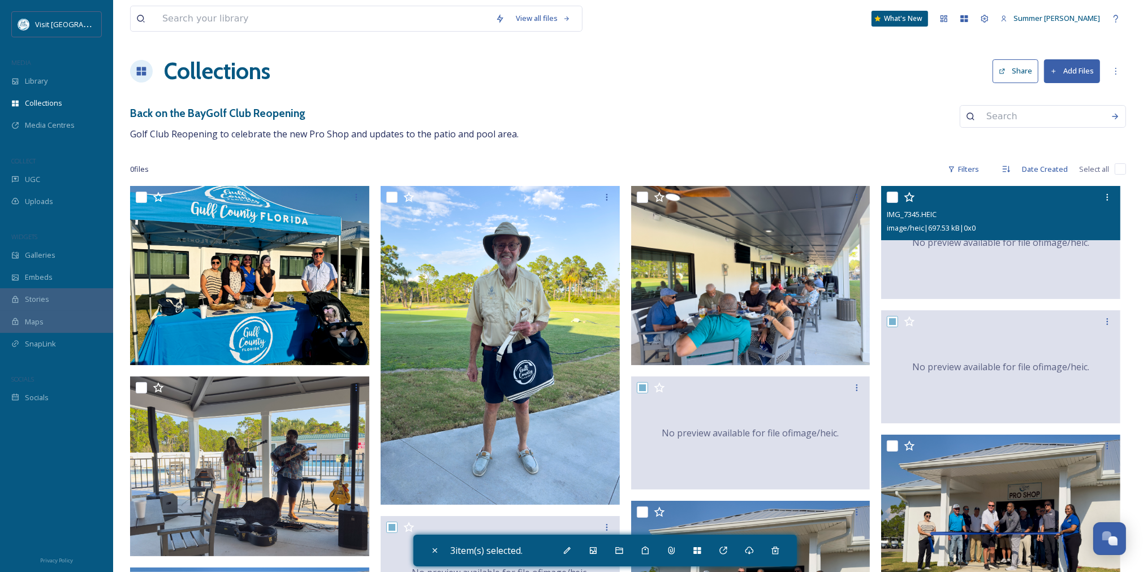
click at [892, 198] on input "checkbox" at bounding box center [891, 197] width 11 height 11
checkbox input "true"
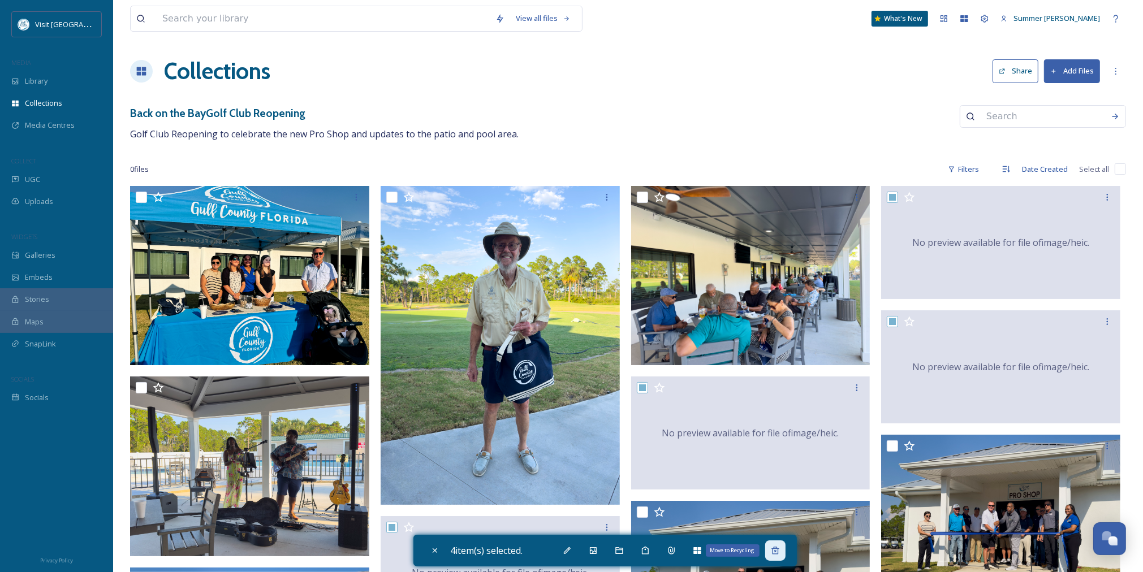
click at [780, 555] on icon at bounding box center [775, 550] width 9 height 9
